Goal: Task Accomplishment & Management: Complete application form

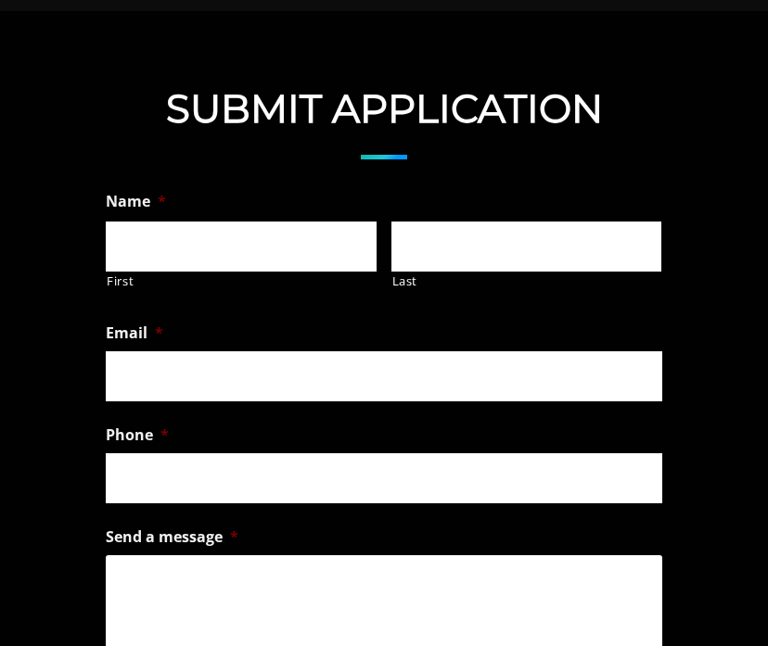
scroll to position [1458, 0]
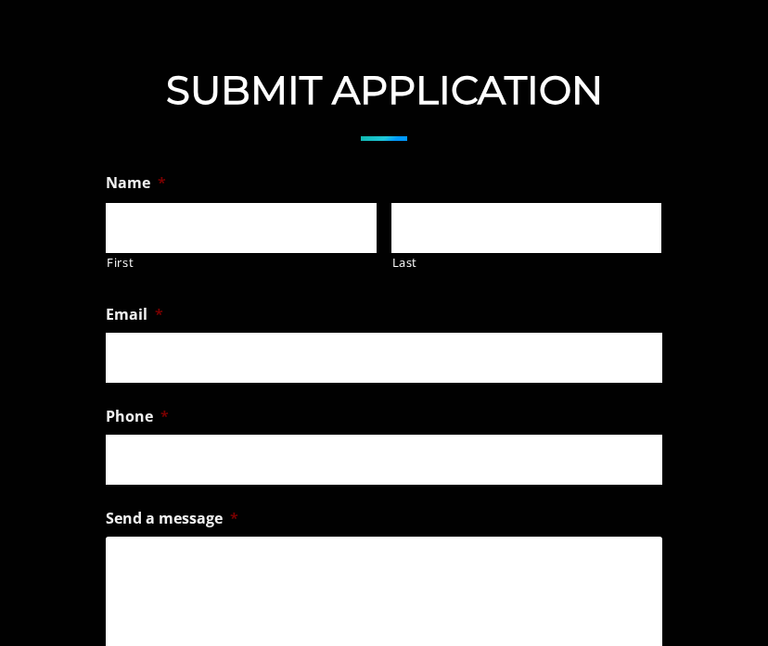
click at [194, 203] on input "First" at bounding box center [241, 228] width 271 height 50
type input "[PERSON_NAME]"
click at [488, 222] on input "Last" at bounding box center [526, 228] width 271 height 50
type input "[PERSON_NAME]"
click at [401, 333] on input "Email *" at bounding box center [384, 358] width 556 height 50
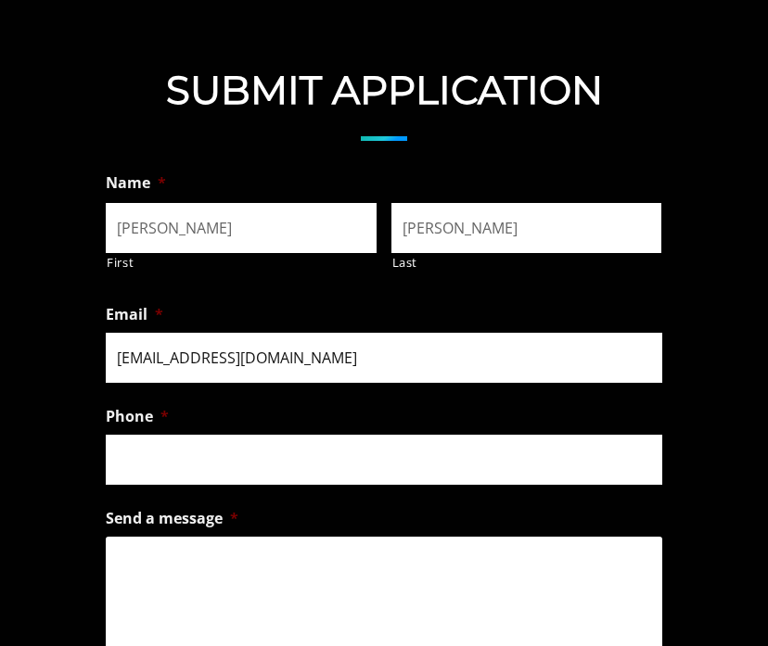
type input "[EMAIL_ADDRESS][DOMAIN_NAME]"
click at [375, 447] on input "(___) ___-____" at bounding box center [384, 460] width 556 height 50
type input "[PHONE_NUMBER]"
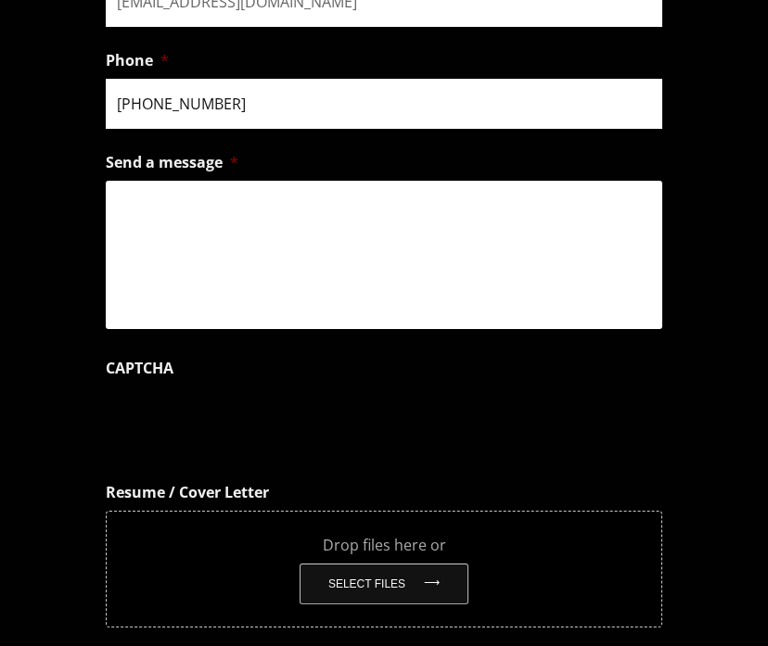
scroll to position [1795, 0]
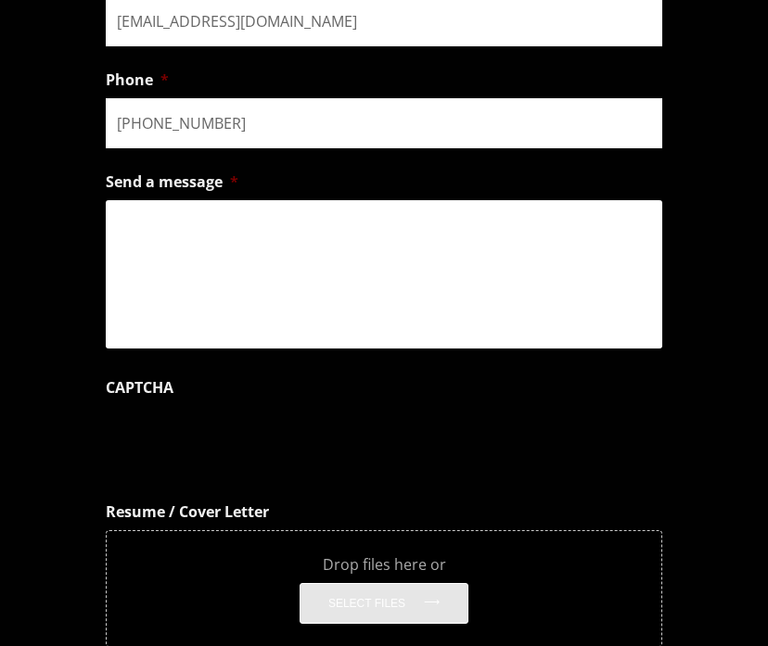
click at [388, 260] on textarea "Send a message *" at bounding box center [384, 274] width 556 height 148
